Goal: Task Accomplishment & Management: Manage account settings

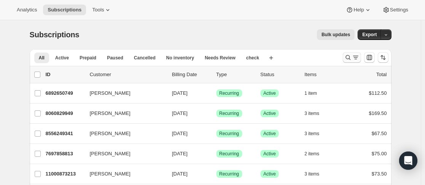
click at [349, 55] on icon "Search and filter results" at bounding box center [348, 58] width 8 height 8
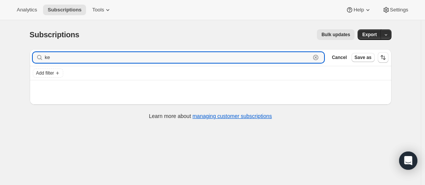
type input "k"
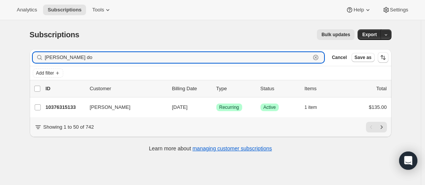
type input "[PERSON_NAME] do"
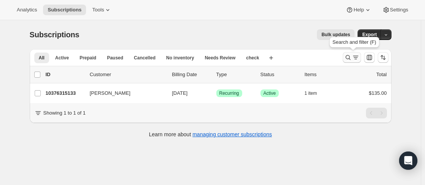
click at [351, 58] on icon "Search and filter results" at bounding box center [348, 58] width 8 height 8
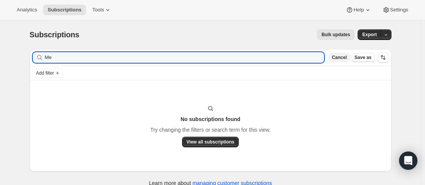
type input "M"
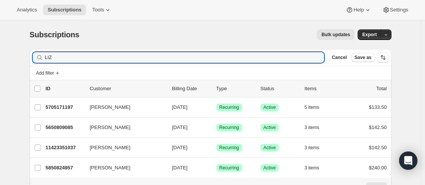
type input "LIZ"
